Goal: Task Accomplishment & Management: Use online tool/utility

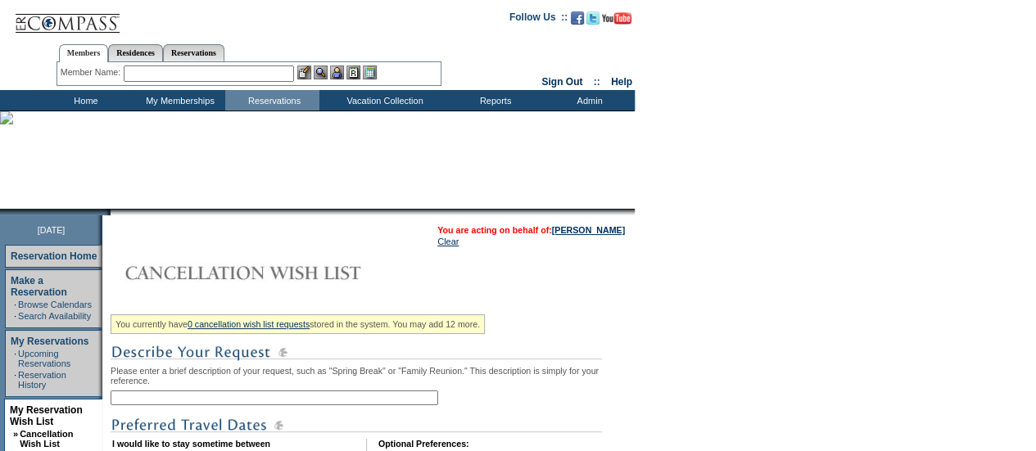
scroll to position [224, 0]
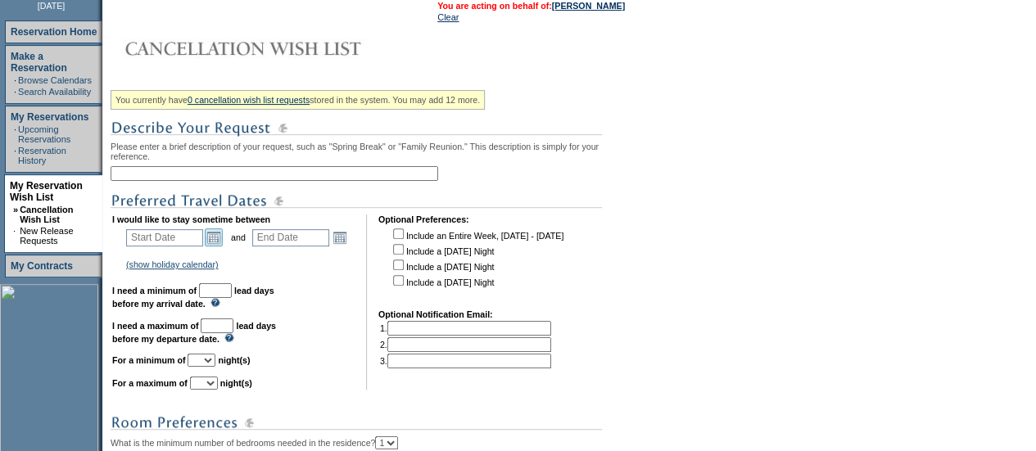
click at [219, 246] on link "Open the calendar popup." at bounding box center [214, 237] width 18 height 18
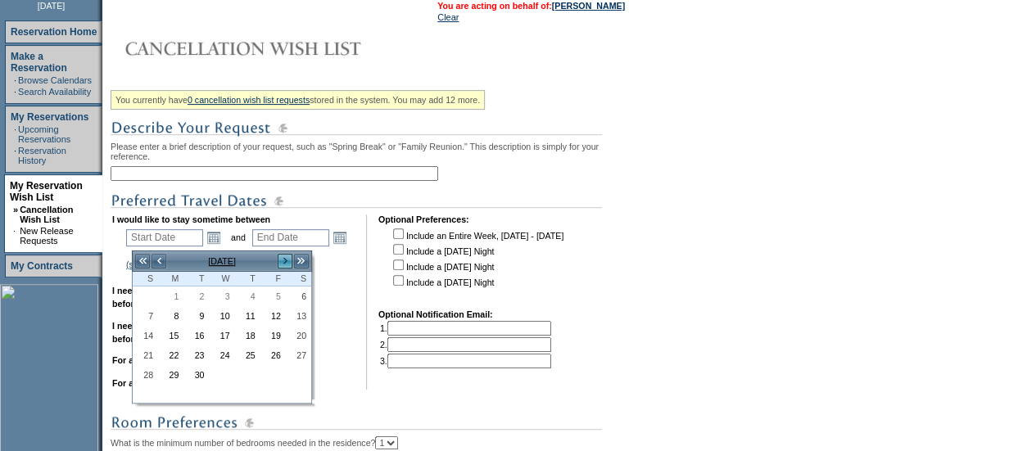
click at [278, 260] on link ">" at bounding box center [285, 261] width 16 height 16
click at [284, 258] on link ">" at bounding box center [285, 261] width 16 height 16
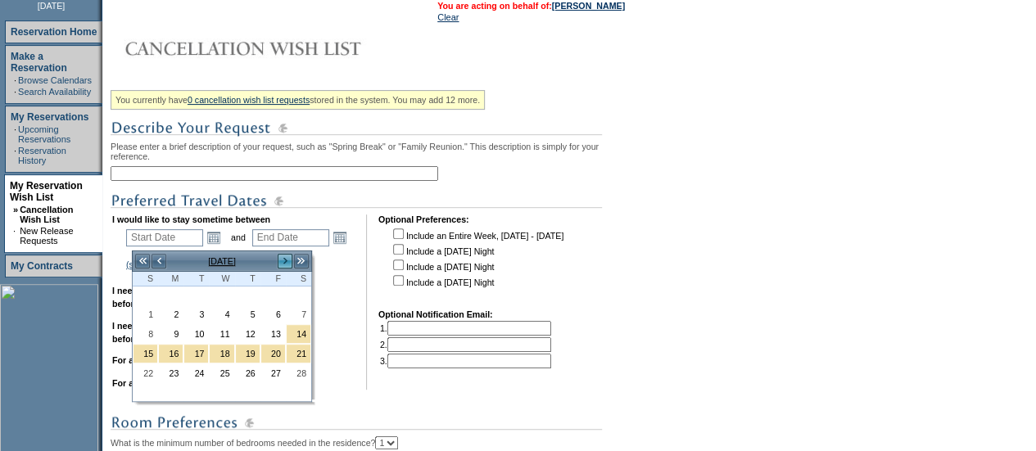
click at [284, 258] on link ">" at bounding box center [285, 261] width 16 height 16
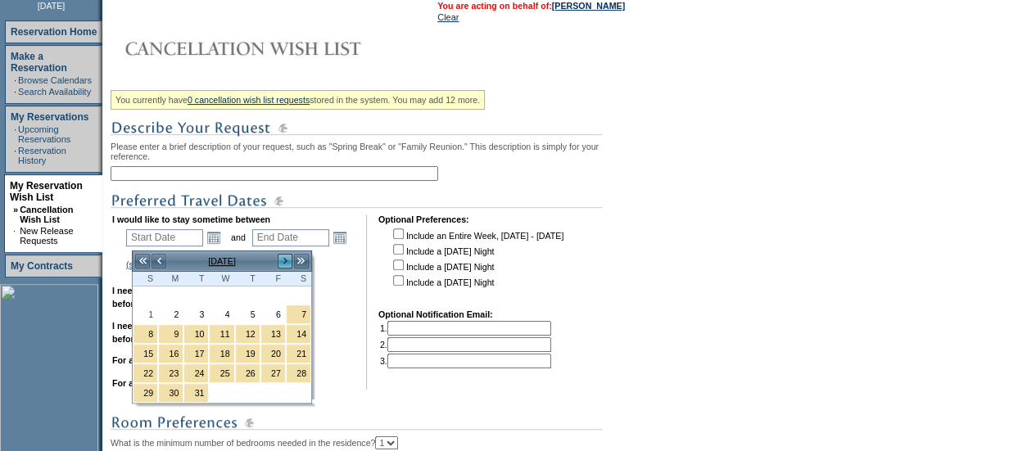
click at [282, 260] on link ">" at bounding box center [285, 261] width 16 height 16
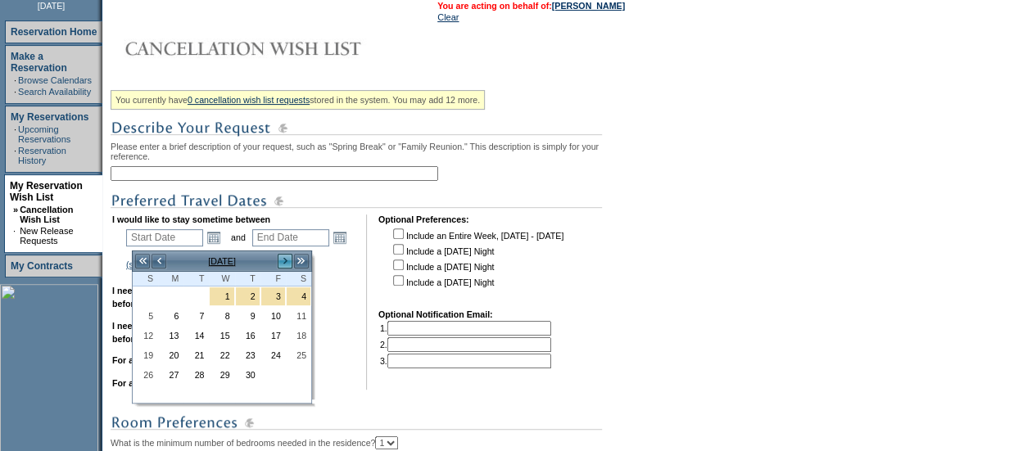
click at [282, 260] on link ">" at bounding box center [285, 261] width 16 height 16
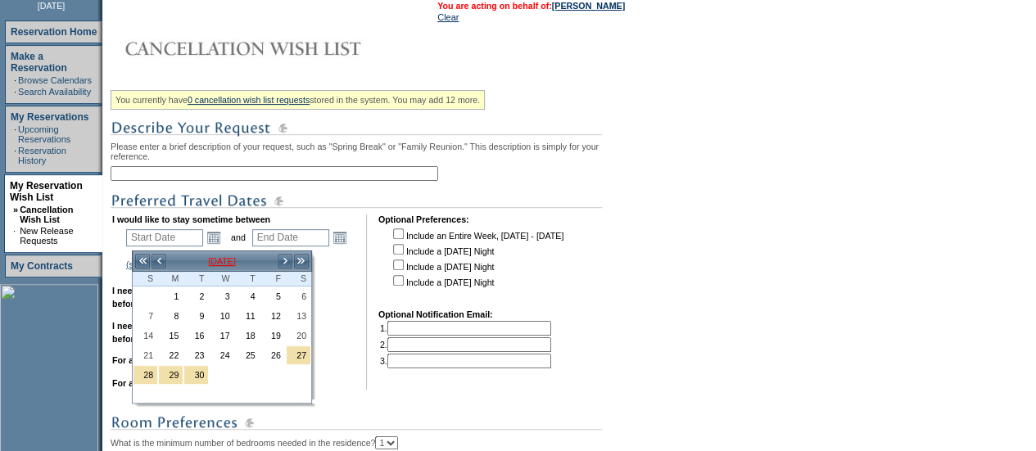
click at [167, 254] on td "[DATE]" at bounding box center [222, 261] width 110 height 18
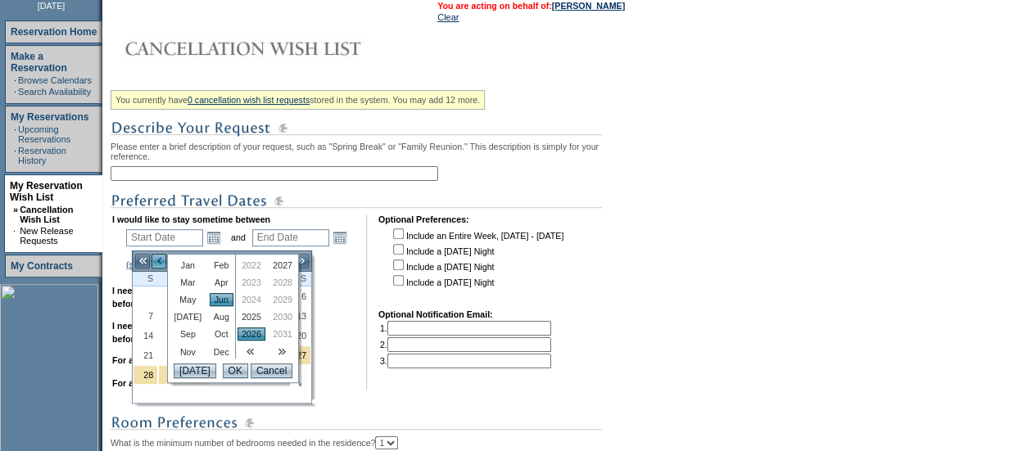
click at [161, 260] on link "<" at bounding box center [159, 261] width 16 height 16
drag, startPoint x: 311, startPoint y: 338, endPoint x: 286, endPoint y: 382, distance: 51.0
click at [286, 382] on body "Jan [DATE] [DATE] [DATE] [DATE] [DATE] [DATE] [DATE] [DATE] [DATE] [DATE] Dec <…" at bounding box center [518, 262] width 1036 height 972
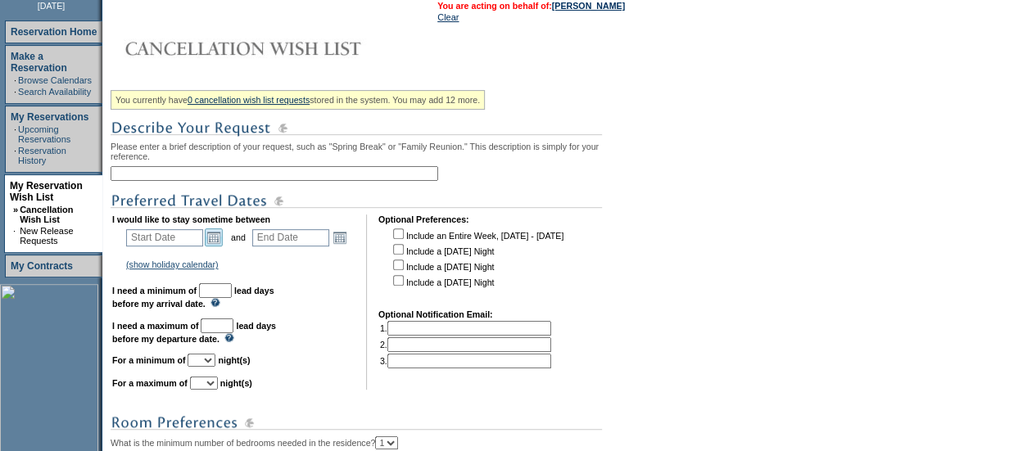
click at [219, 239] on link "Open the calendar popup." at bounding box center [214, 237] width 18 height 18
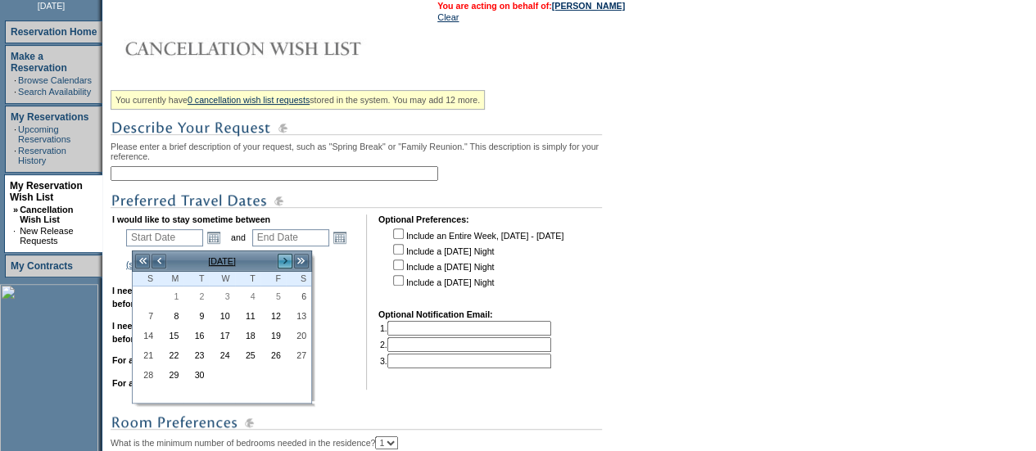
click at [283, 256] on link ">" at bounding box center [285, 261] width 16 height 16
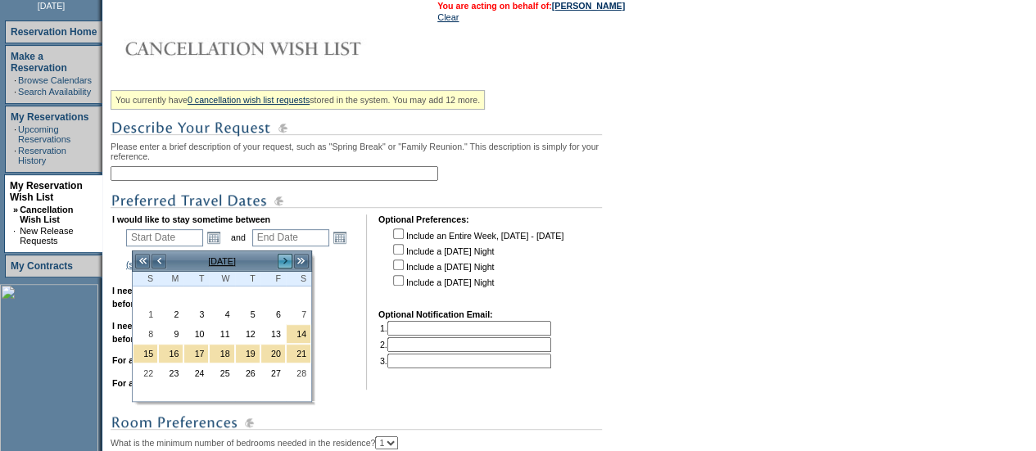
click at [283, 256] on link ">" at bounding box center [285, 261] width 16 height 16
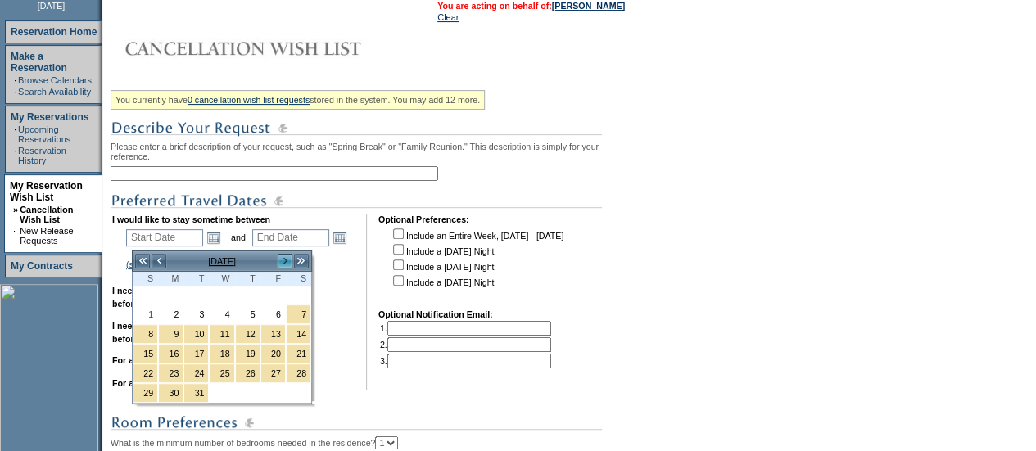
click at [283, 256] on link ">" at bounding box center [285, 261] width 16 height 16
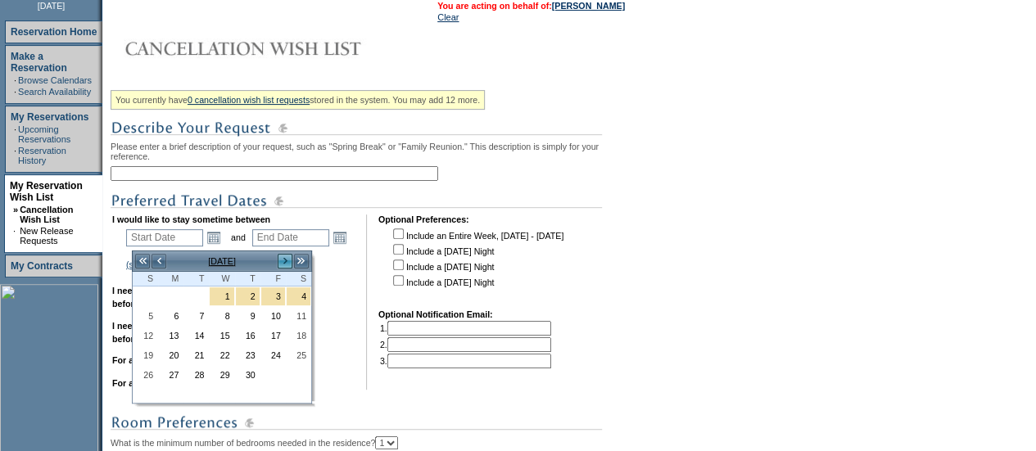
click at [283, 256] on link ">" at bounding box center [285, 261] width 16 height 16
click at [280, 299] on link "1" at bounding box center [273, 296] width 24 height 18
type input "[DATE]"
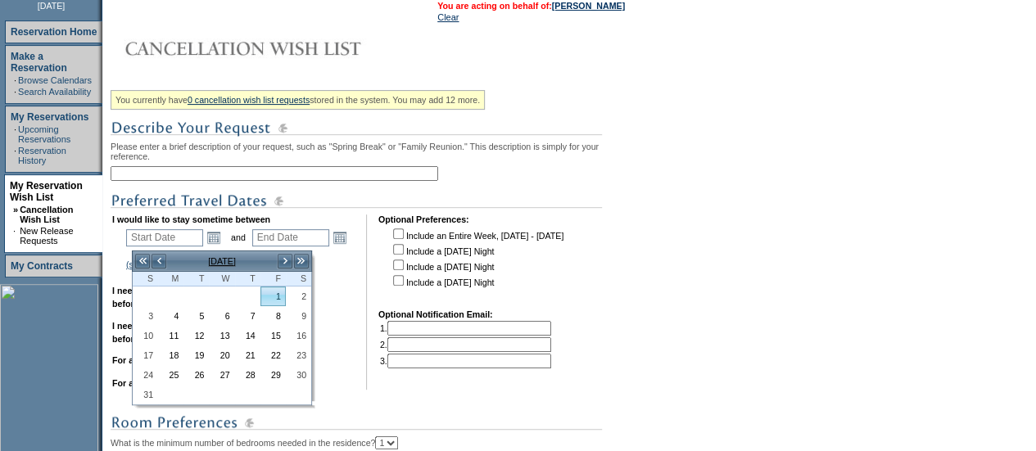
type input "[DATE]"
type input "242"
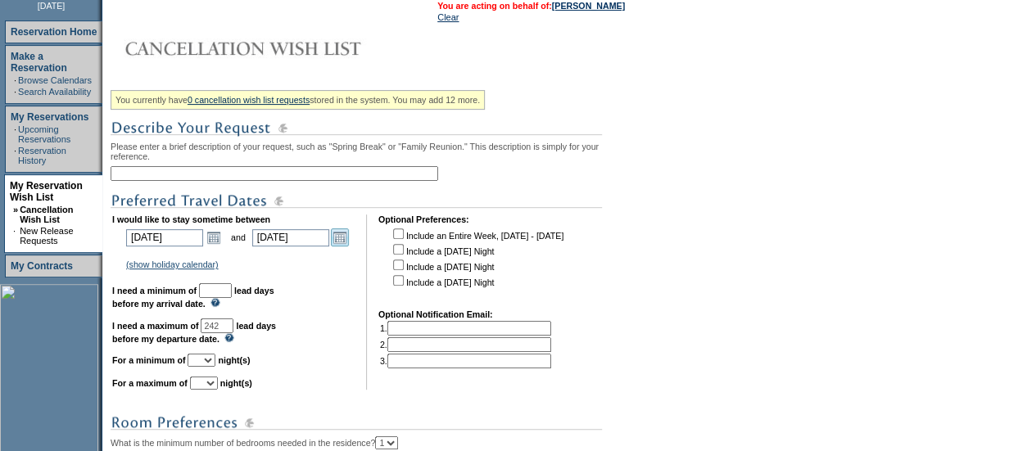
click at [346, 243] on link "Open the calendar popup." at bounding box center [340, 237] width 18 height 18
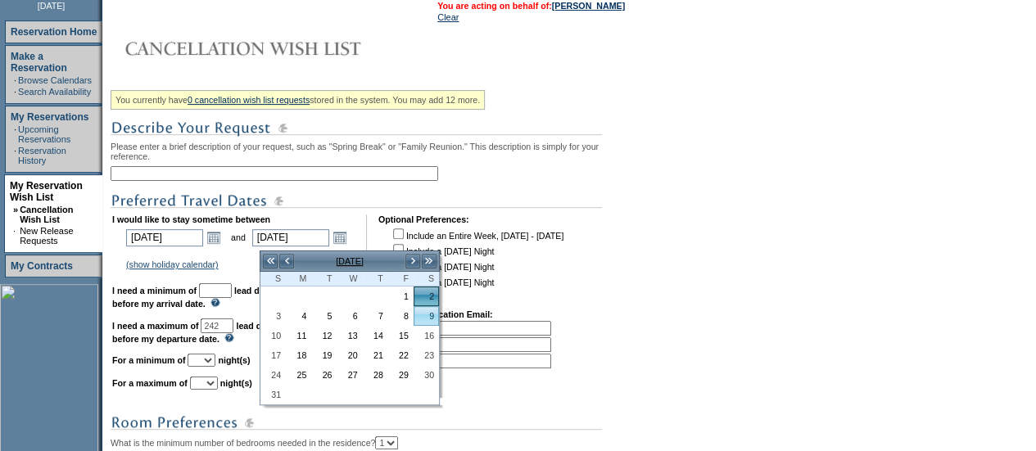
click at [414, 314] on td "9" at bounding box center [426, 316] width 25 height 20
type input "[DATE]"
type input "249"
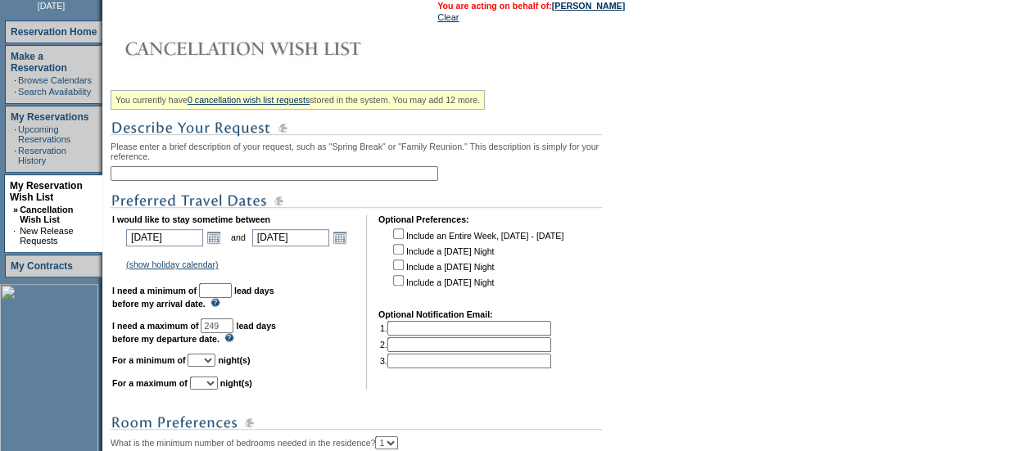
click at [232, 295] on input "text" at bounding box center [215, 290] width 33 height 15
type input "30"
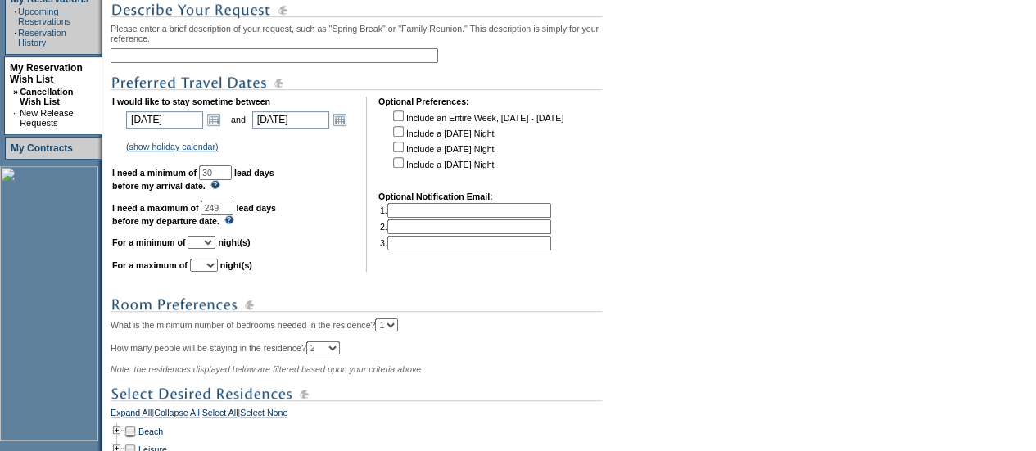
click at [215, 247] on select "1 2 3 4 5 6 7 8 9 10 11 12 13 14" at bounding box center [202, 242] width 28 height 13
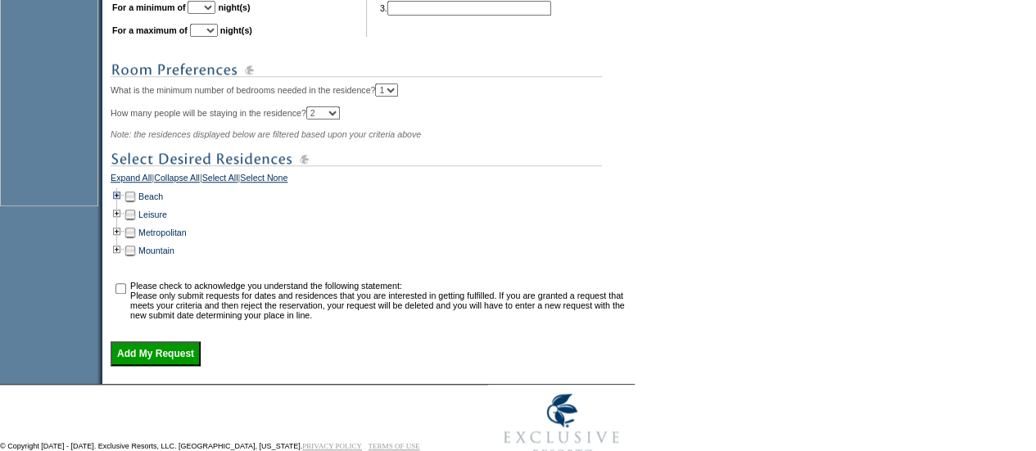
click at [123, 205] on td at bounding box center [117, 197] width 13 height 18
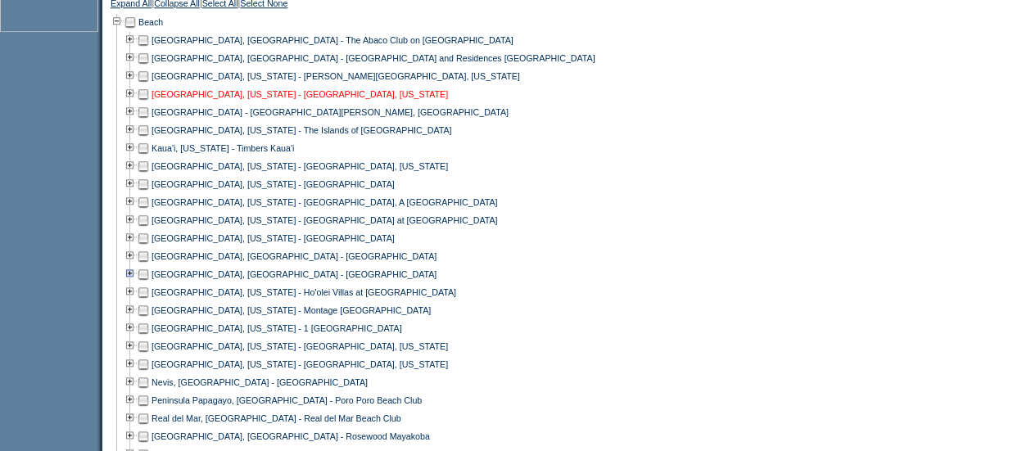
scroll to position [770, 0]
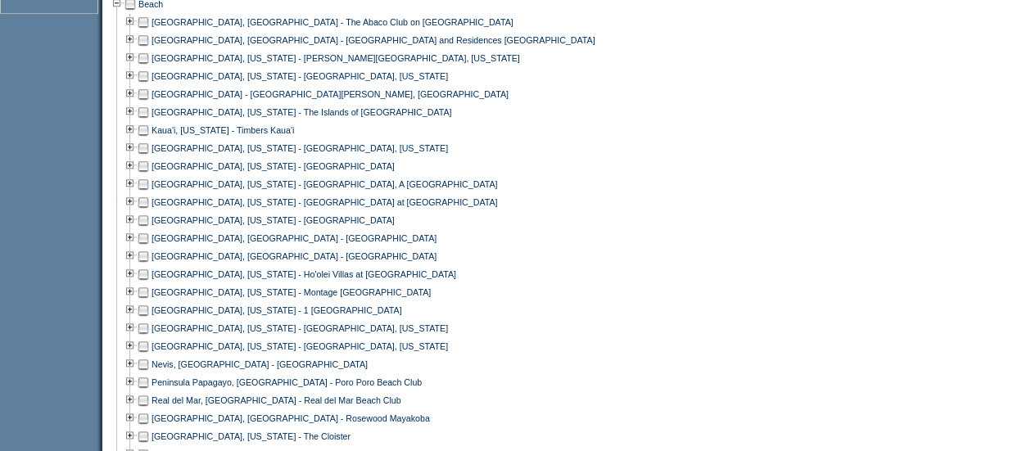
click at [150, 283] on td at bounding box center [143, 274] width 13 height 18
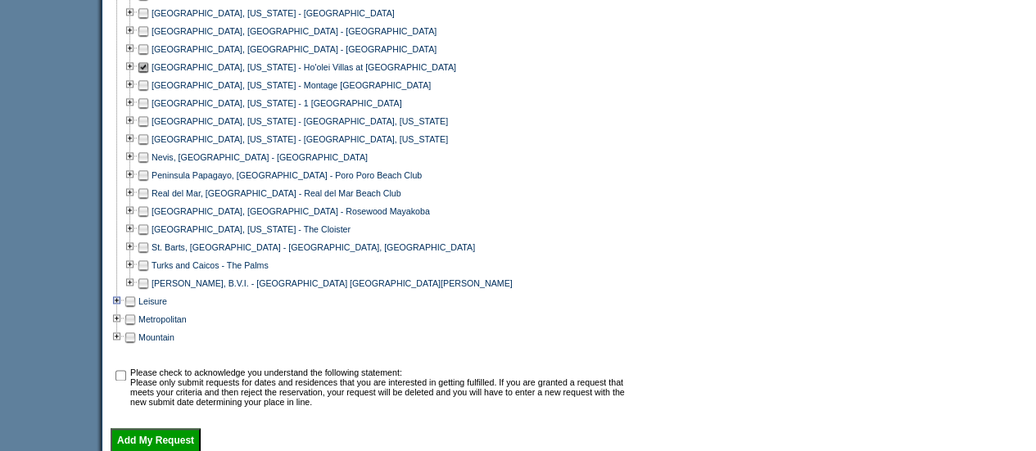
click at [123, 310] on td at bounding box center [117, 301] width 13 height 18
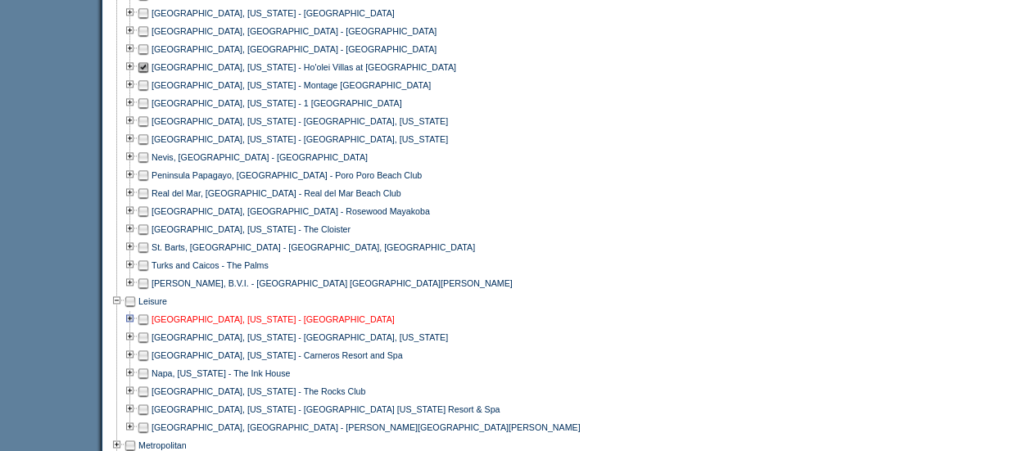
scroll to position [1146, 0]
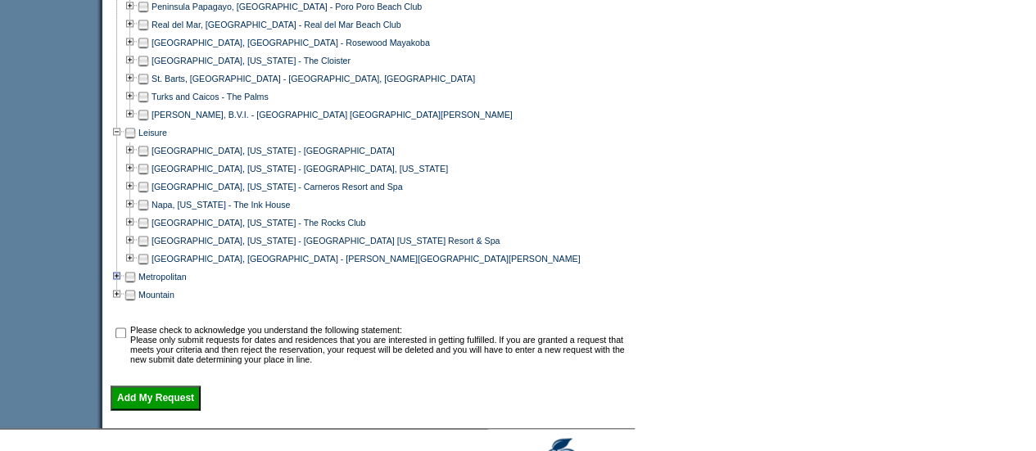
click at [123, 284] on td at bounding box center [117, 277] width 13 height 18
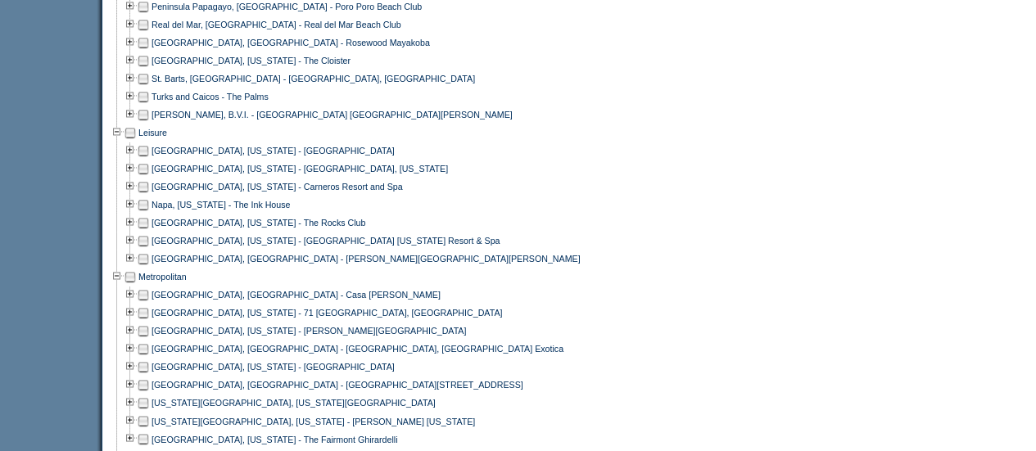
scroll to position [1378, 0]
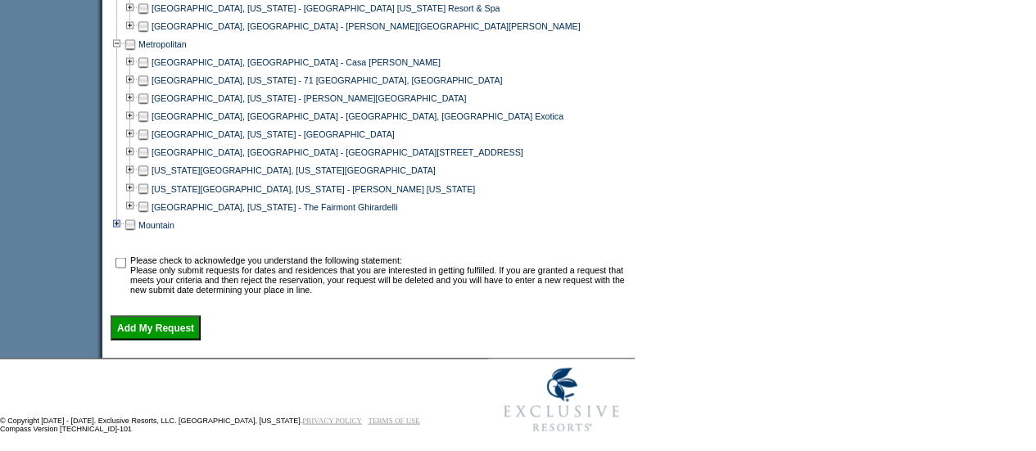
click at [122, 233] on td at bounding box center [117, 224] width 13 height 18
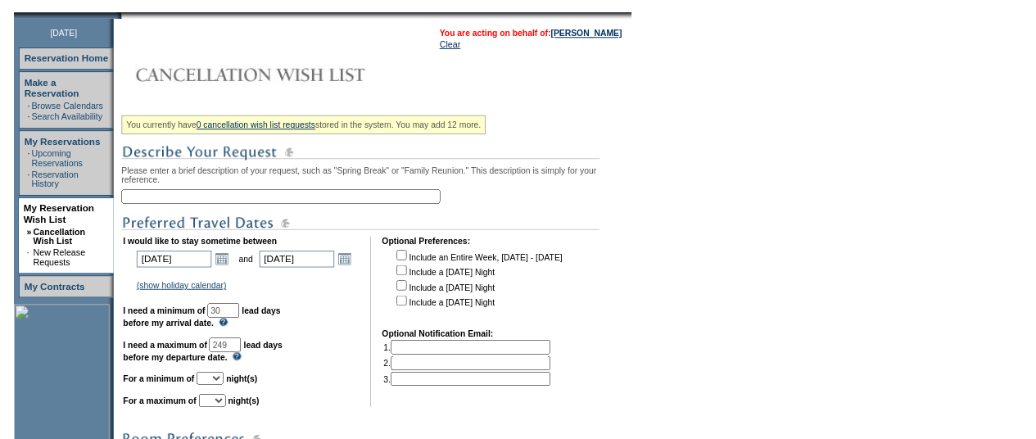
scroll to position [0, 0]
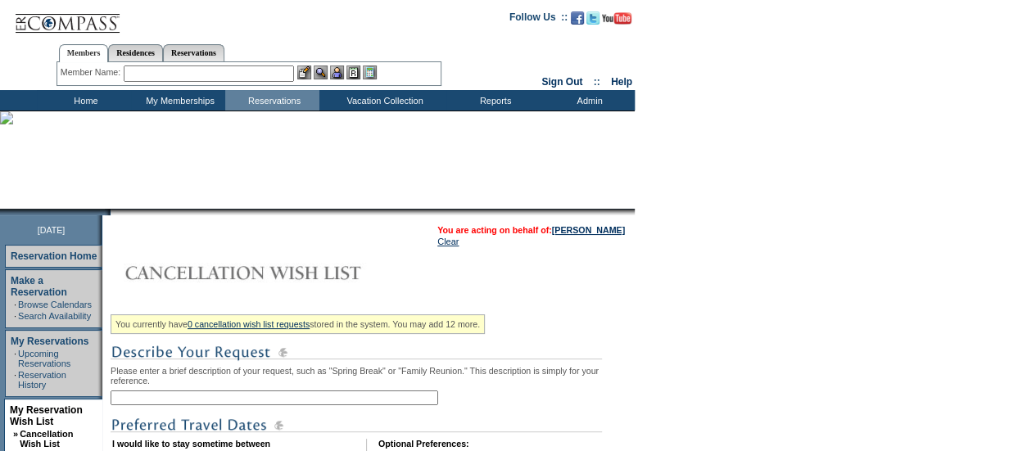
click at [164, 76] on input "text" at bounding box center [209, 74] width 170 height 16
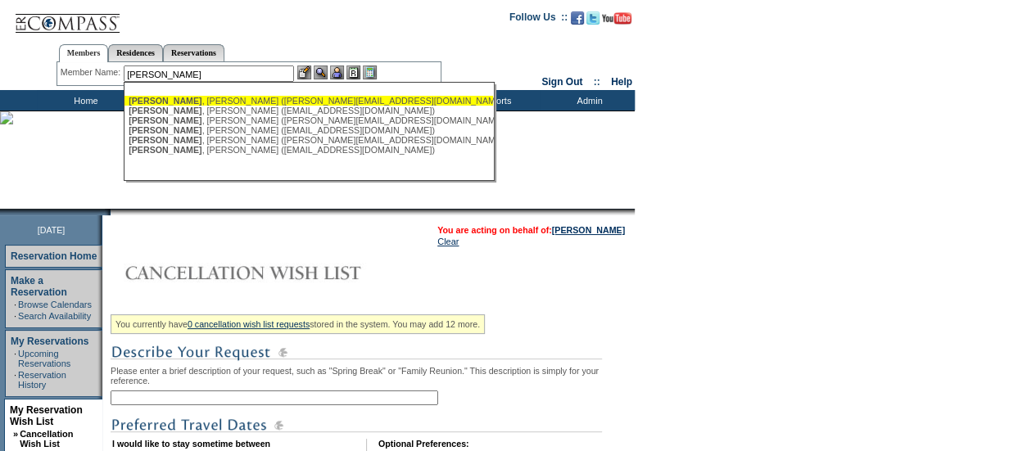
click at [220, 97] on div "[PERSON_NAME] ([PERSON_NAME][EMAIL_ADDRESS][DOMAIN_NAME])" at bounding box center [309, 101] width 360 height 10
type input "[PERSON_NAME] ([PERSON_NAME][EMAIL_ADDRESS][DOMAIN_NAME])"
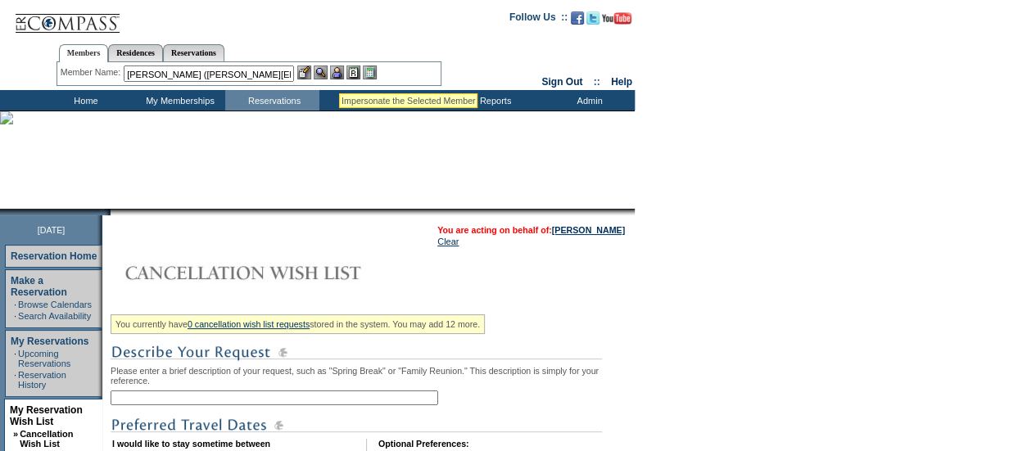
click at [339, 74] on img at bounding box center [337, 73] width 14 height 14
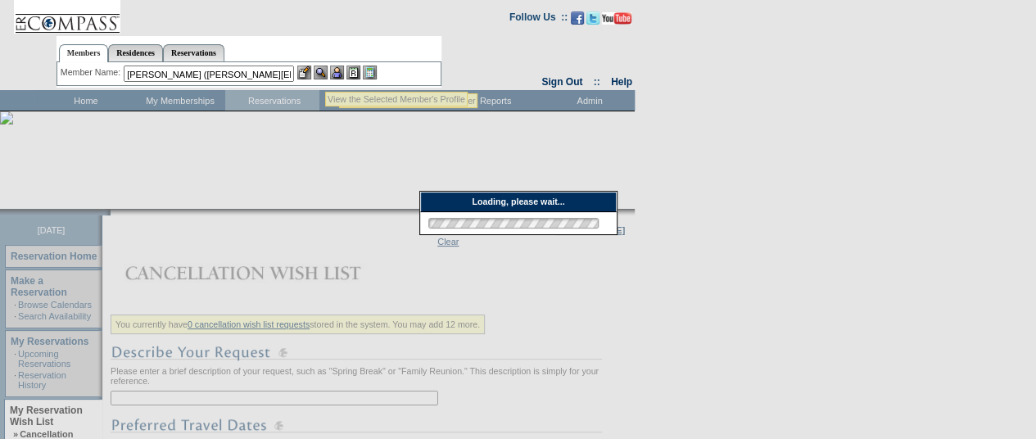
click at [325, 72] on img at bounding box center [321, 73] width 14 height 14
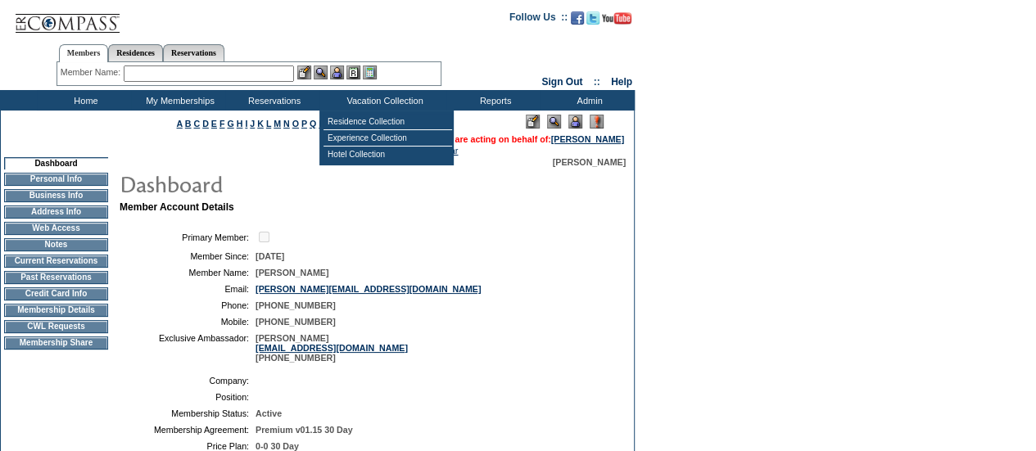
click at [210, 68] on input "text" at bounding box center [209, 74] width 170 height 16
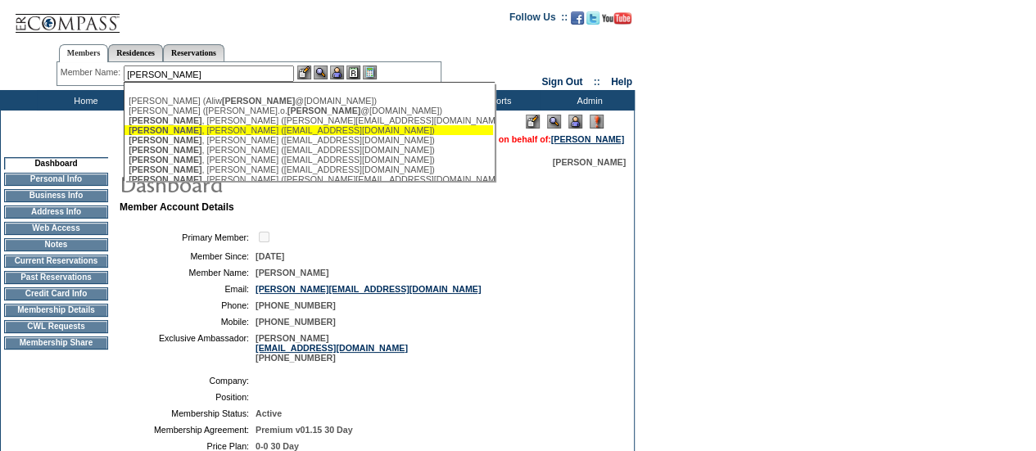
click at [198, 130] on div "Stevens , Dr. W. Grant (drstevens@hotmail.com)" at bounding box center [309, 130] width 360 height 10
type input "Stevens, Dr. W. Grant (drstevens@hotmail.com)"
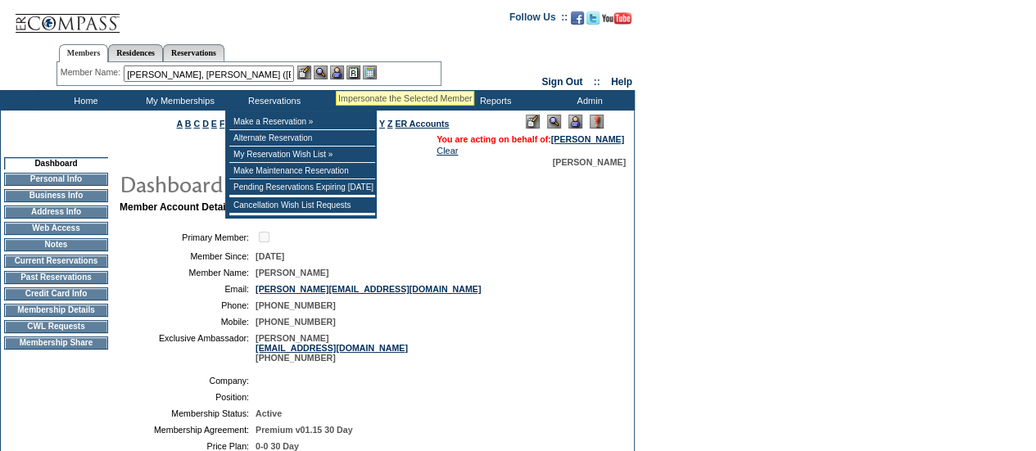
click at [336, 71] on img at bounding box center [337, 73] width 14 height 14
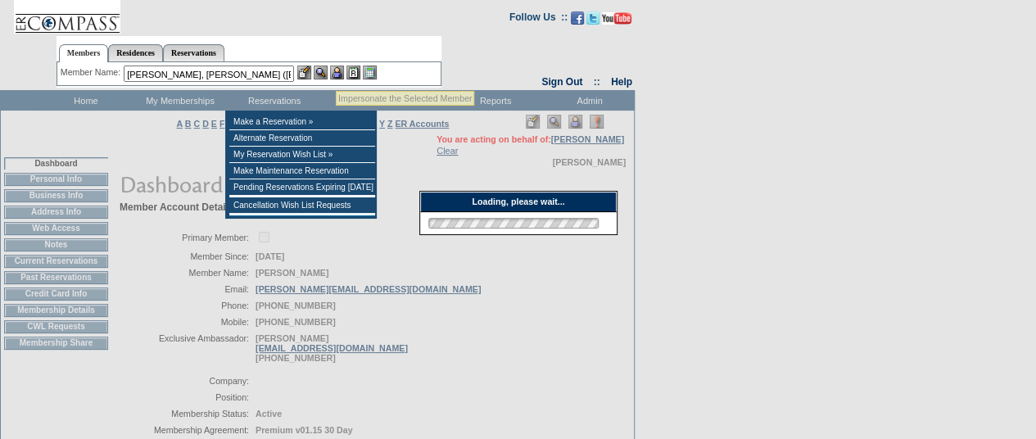
click at [336, 71] on img at bounding box center [337, 73] width 14 height 14
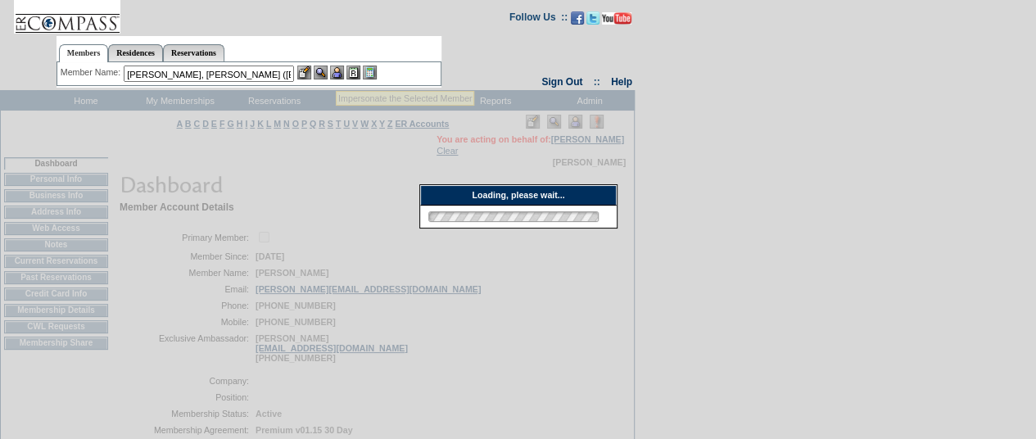
click at [323, 71] on img at bounding box center [321, 73] width 14 height 14
